Goal: Information Seeking & Learning: Learn about a topic

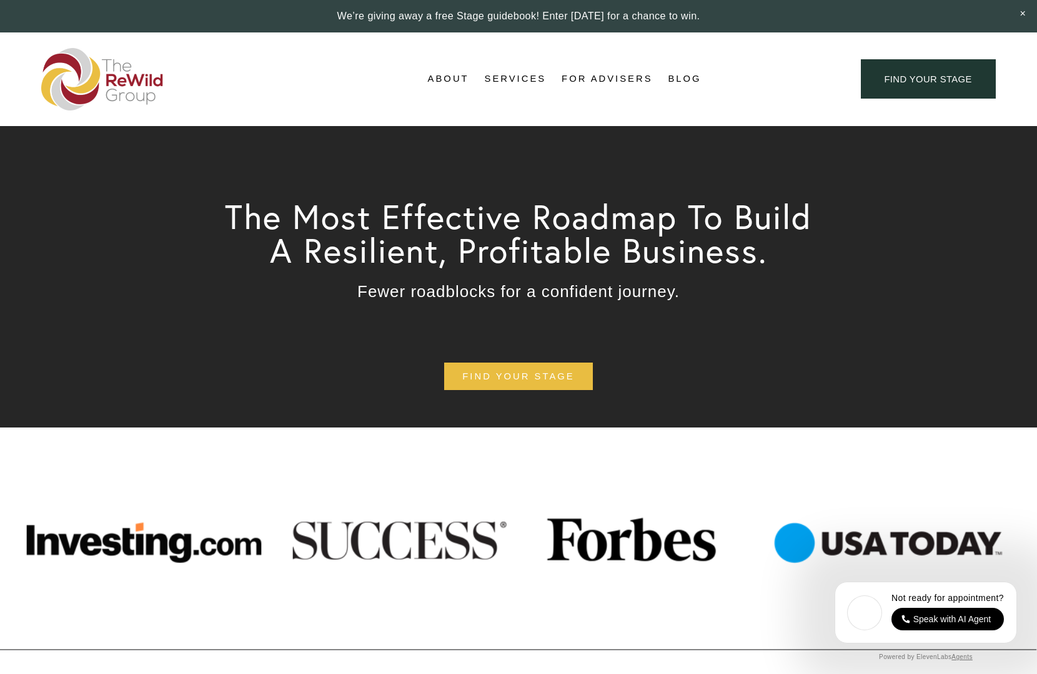
click at [678, 84] on link "Blog" at bounding box center [684, 79] width 33 height 19
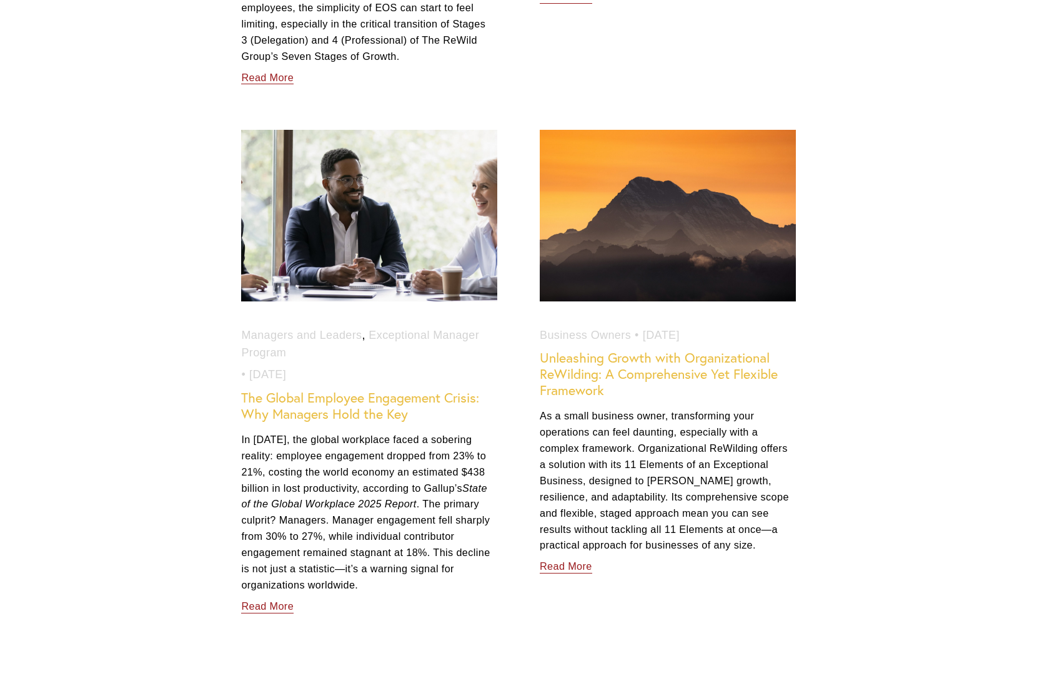
scroll to position [2289, 0]
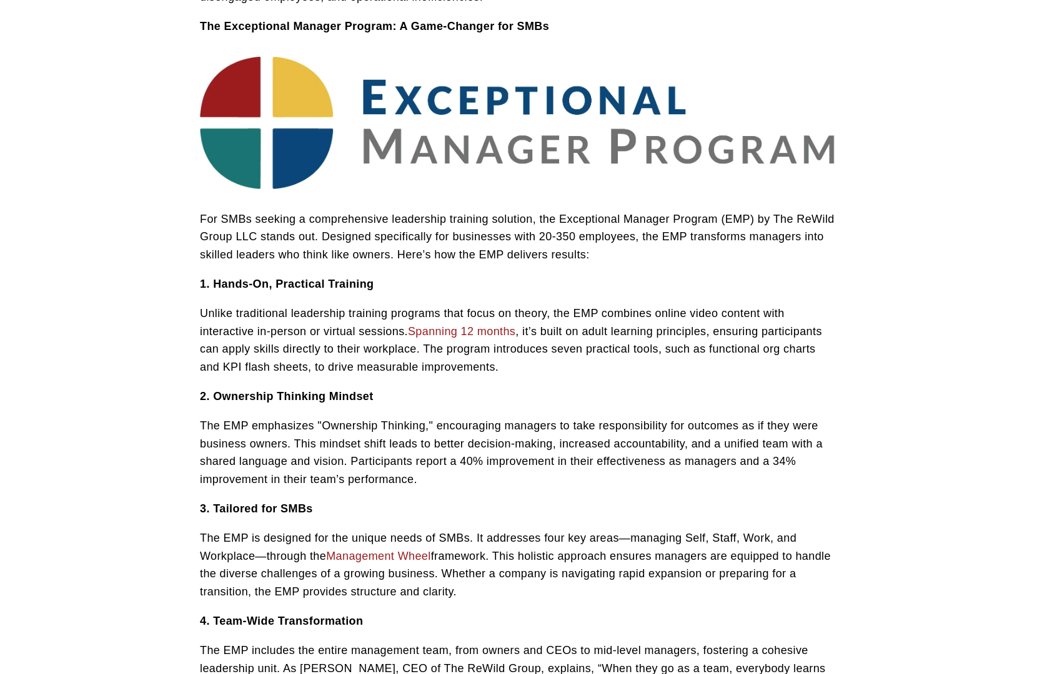
scroll to position [485, 0]
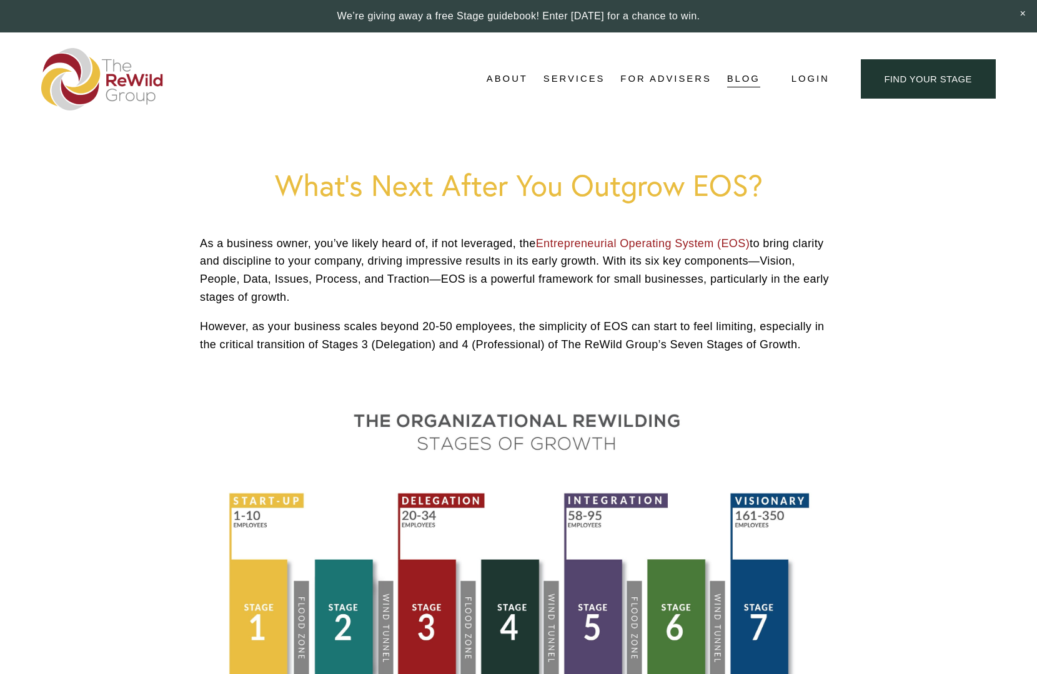
drag, startPoint x: 910, startPoint y: 214, endPoint x: 907, endPoint y: 208, distance: 6.4
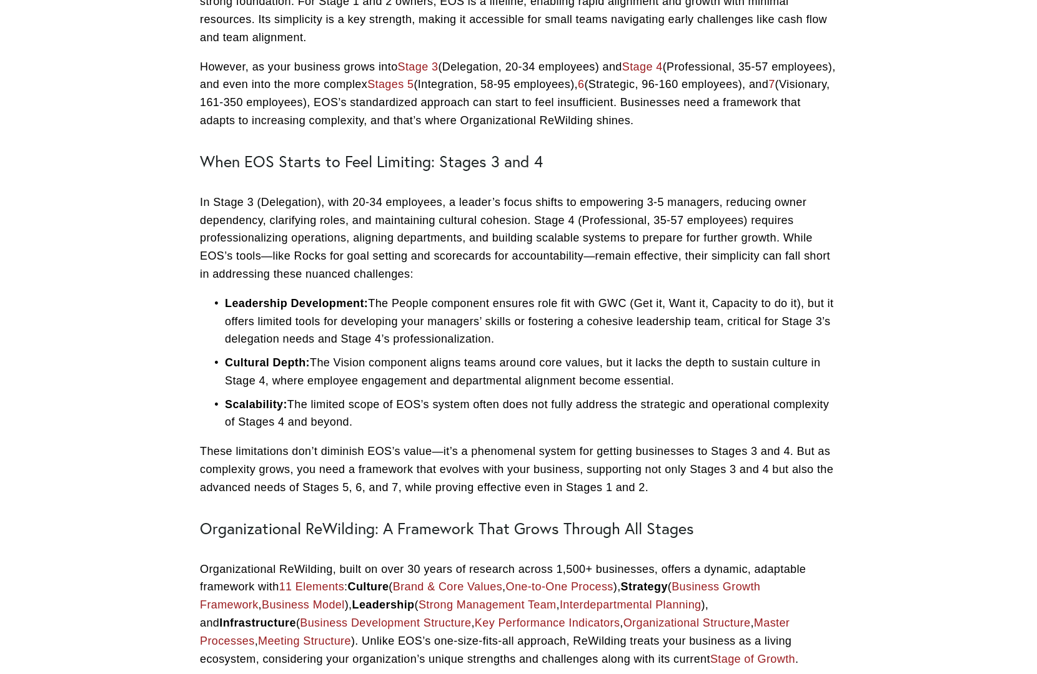
scroll to position [832, 0]
